Goal: Task Accomplishment & Management: Use online tool/utility

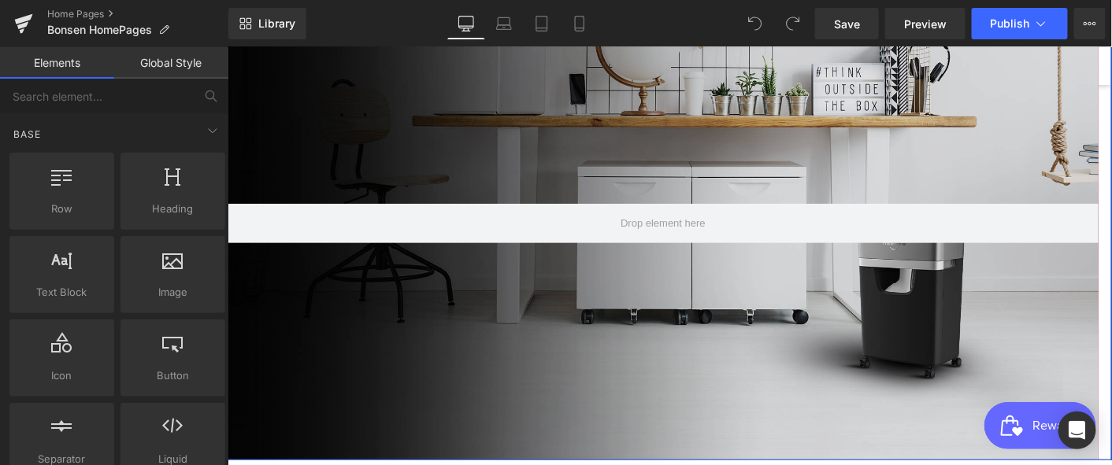
scroll to position [54, 0]
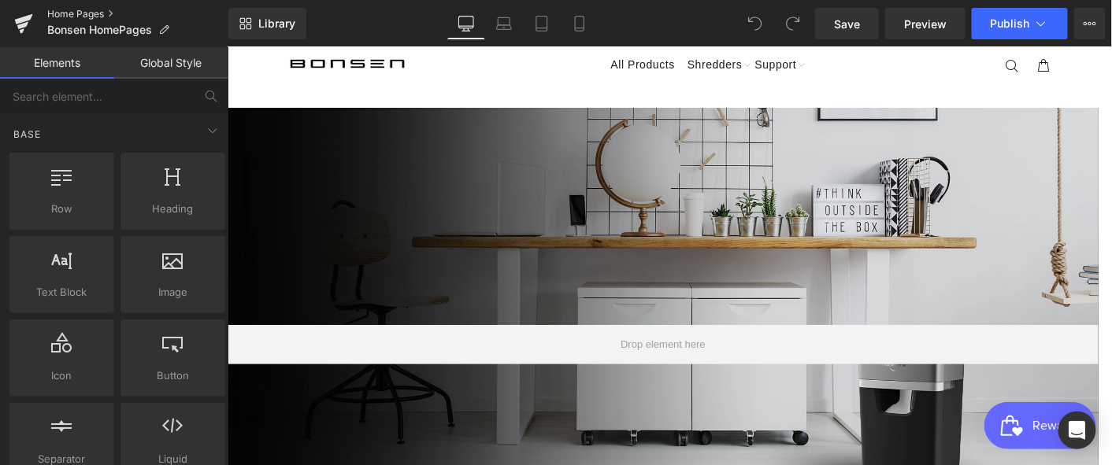
click at [67, 14] on link "Home Pages" at bounding box center [137, 14] width 181 height 13
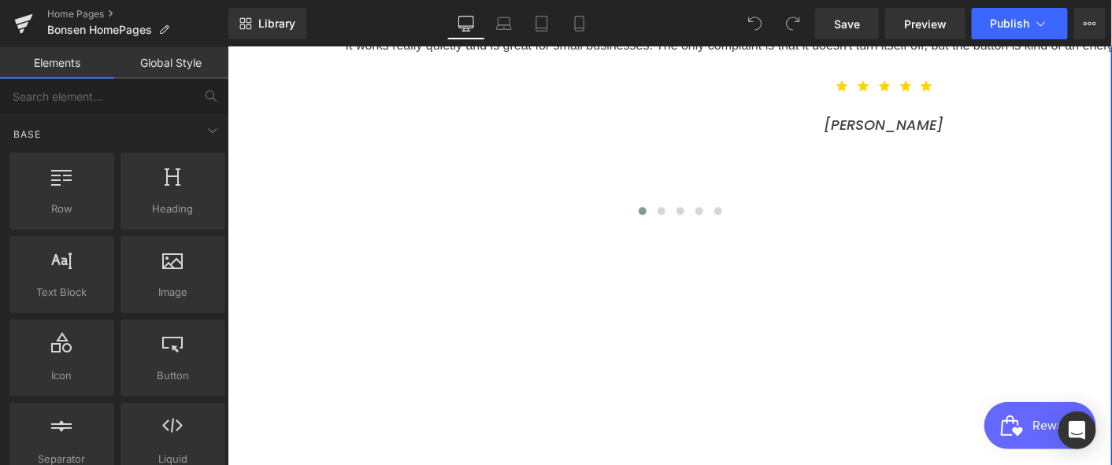
scroll to position [3235, 0]
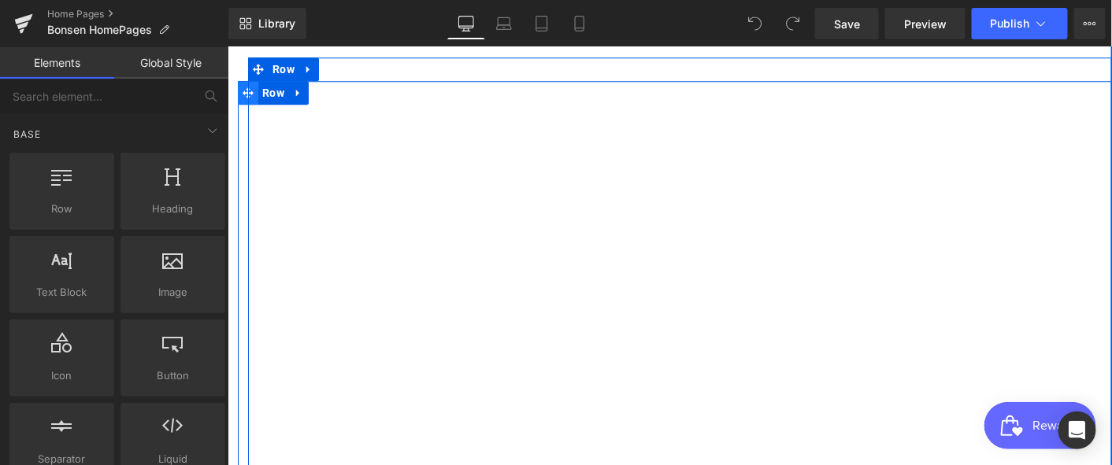
click at [246, 100] on span at bounding box center [247, 92] width 20 height 24
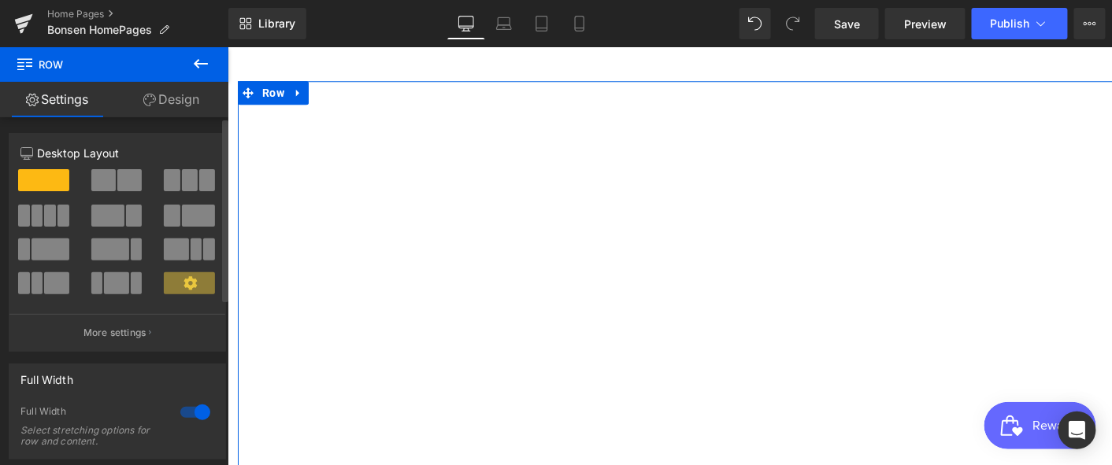
click at [179, 412] on div at bounding box center [195, 412] width 38 height 25
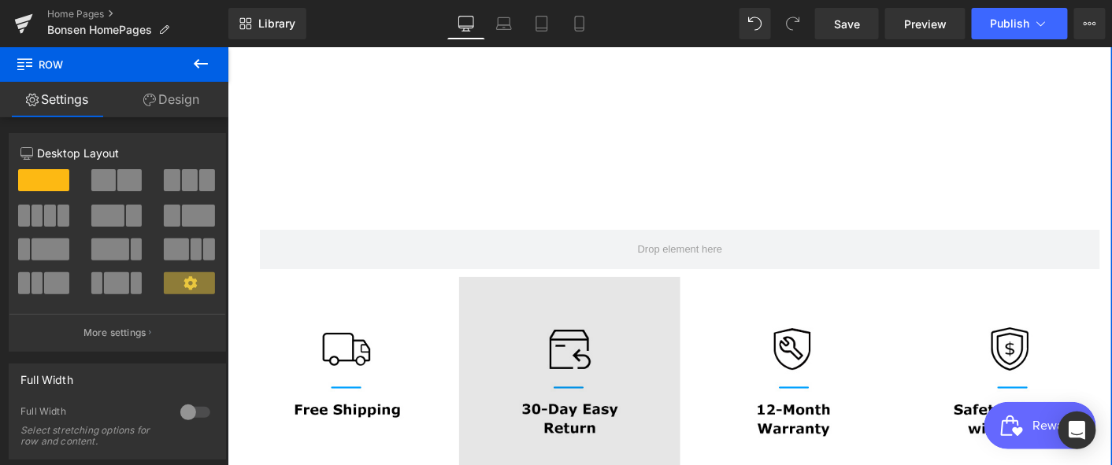
scroll to position [3721, 0]
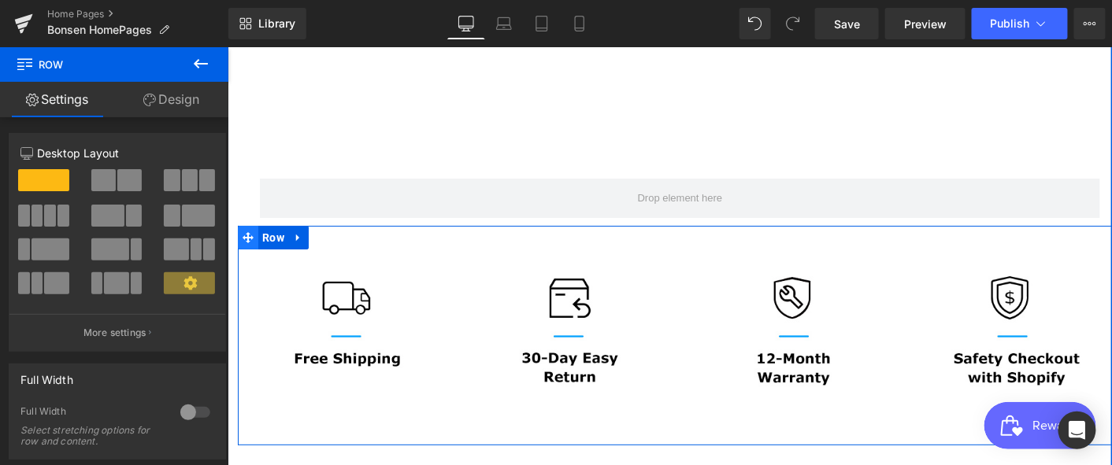
click at [242, 242] on icon at bounding box center [247, 236] width 11 height 11
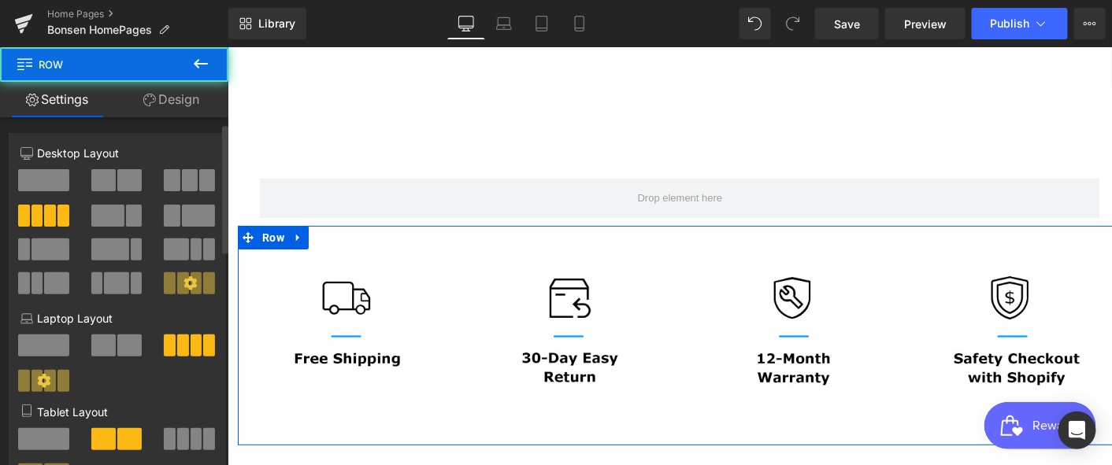
scroll to position [350, 0]
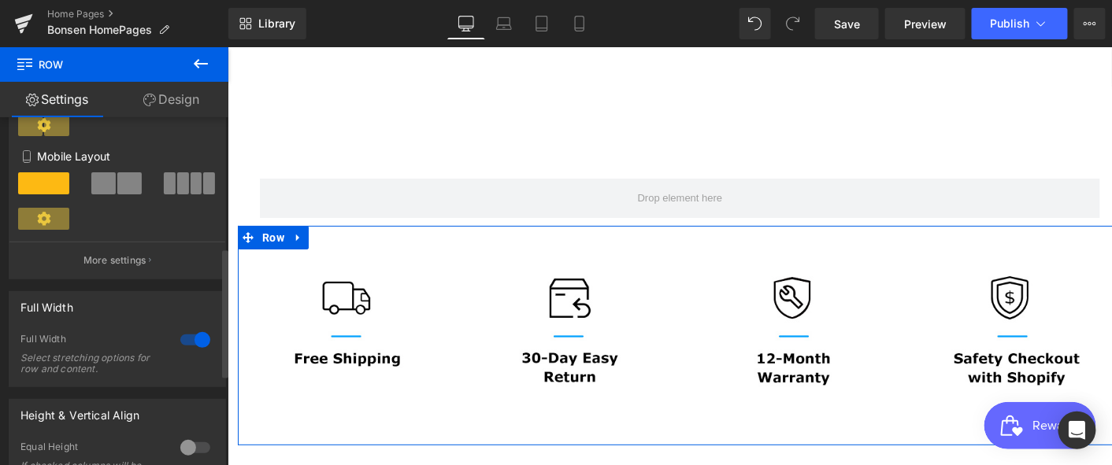
click at [182, 342] on div at bounding box center [195, 339] width 38 height 25
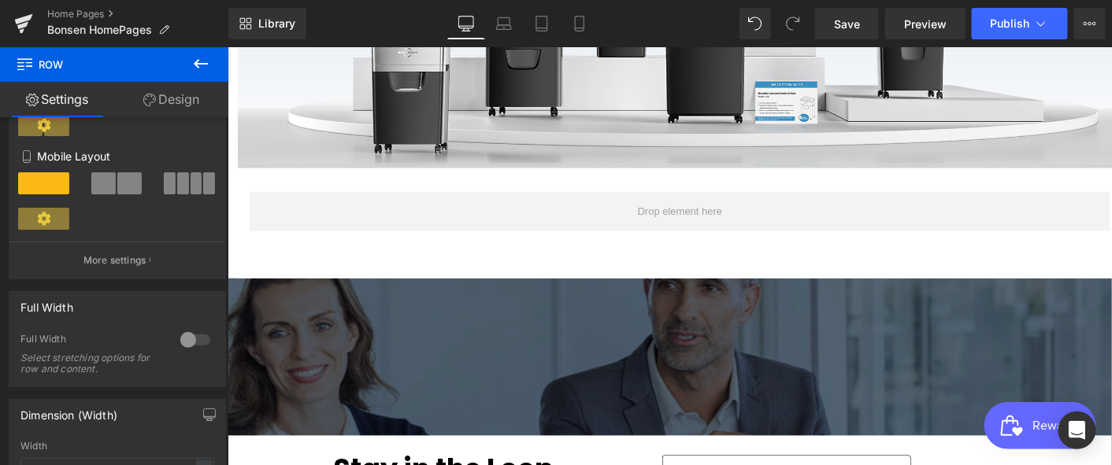
scroll to position [4508, 0]
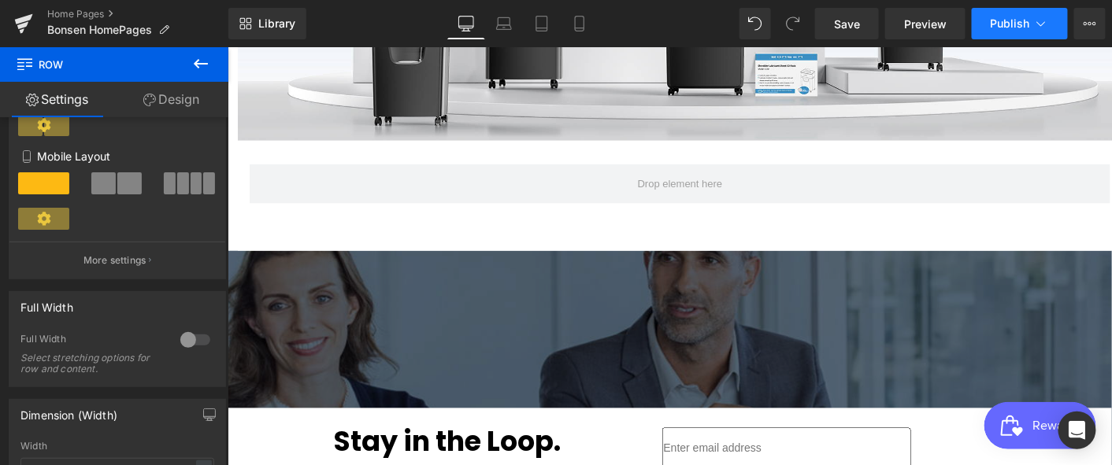
click at [1012, 11] on button "Publish" at bounding box center [1019, 23] width 96 height 31
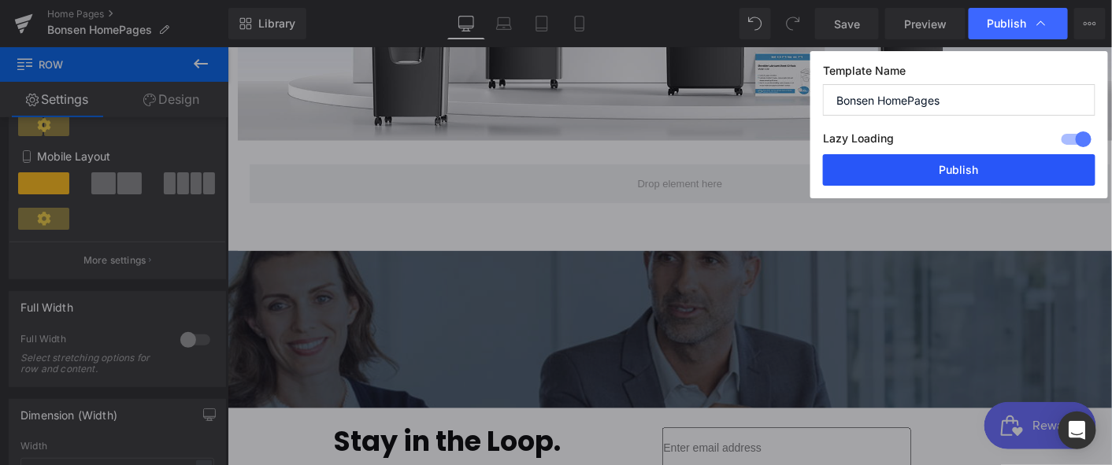
click at [967, 176] on button "Publish" at bounding box center [959, 169] width 272 height 31
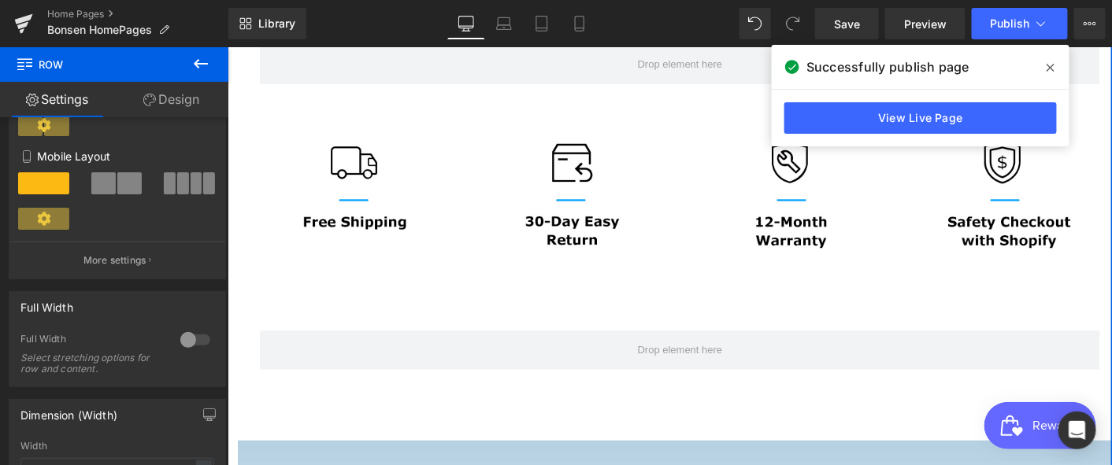
scroll to position [3808, 0]
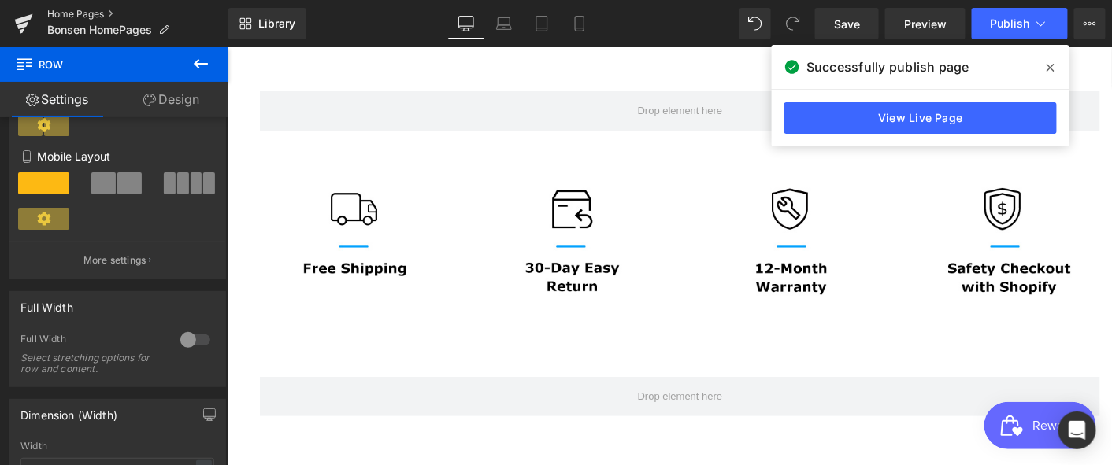
click at [92, 9] on link "Home Pages" at bounding box center [137, 14] width 181 height 13
